Goal: Task Accomplishment & Management: Manage account settings

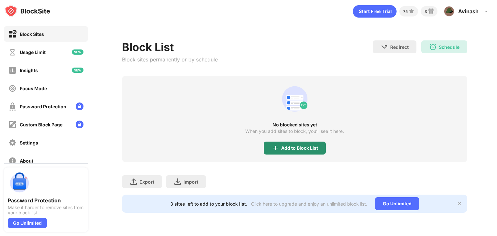
click at [280, 150] on div "Add to Block List" at bounding box center [295, 148] width 62 height 13
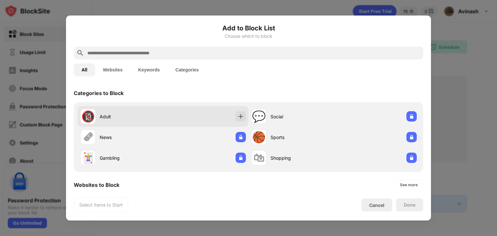
click at [176, 121] on div "🔞 Adult" at bounding box center [163, 116] width 171 height 21
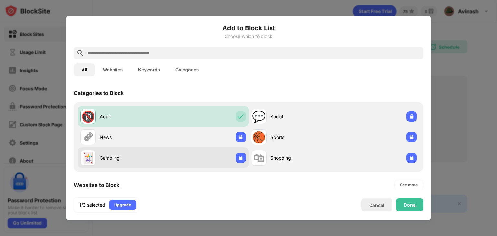
scroll to position [99, 0]
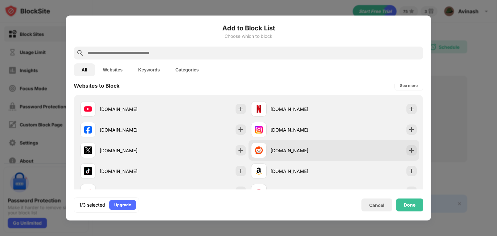
click at [265, 156] on div "[DOMAIN_NAME]" at bounding box center [292, 151] width 83 height 16
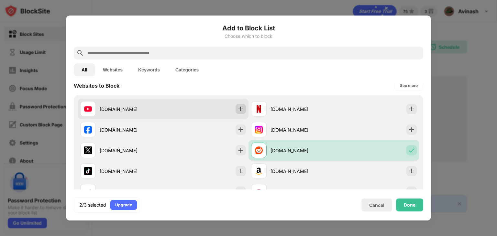
click at [236, 105] on div at bounding box center [241, 109] width 10 height 10
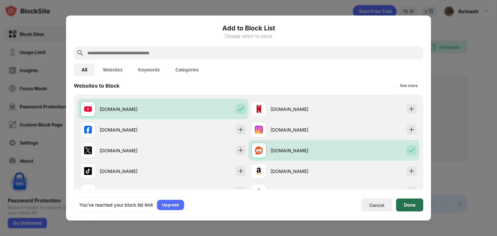
click at [414, 203] on div "Done" at bounding box center [410, 205] width 12 height 5
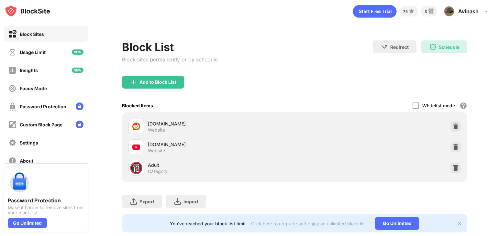
scroll to position [110, 0]
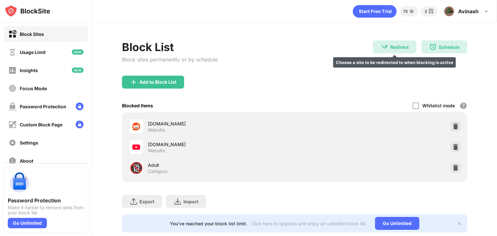
click at [390, 45] on div "Redirect" at bounding box center [399, 47] width 18 height 6
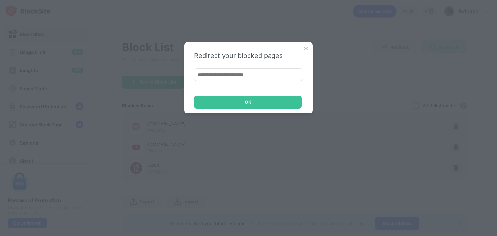
click at [304, 48] on img at bounding box center [306, 48] width 6 height 6
